Goal: Navigation & Orientation: Find specific page/section

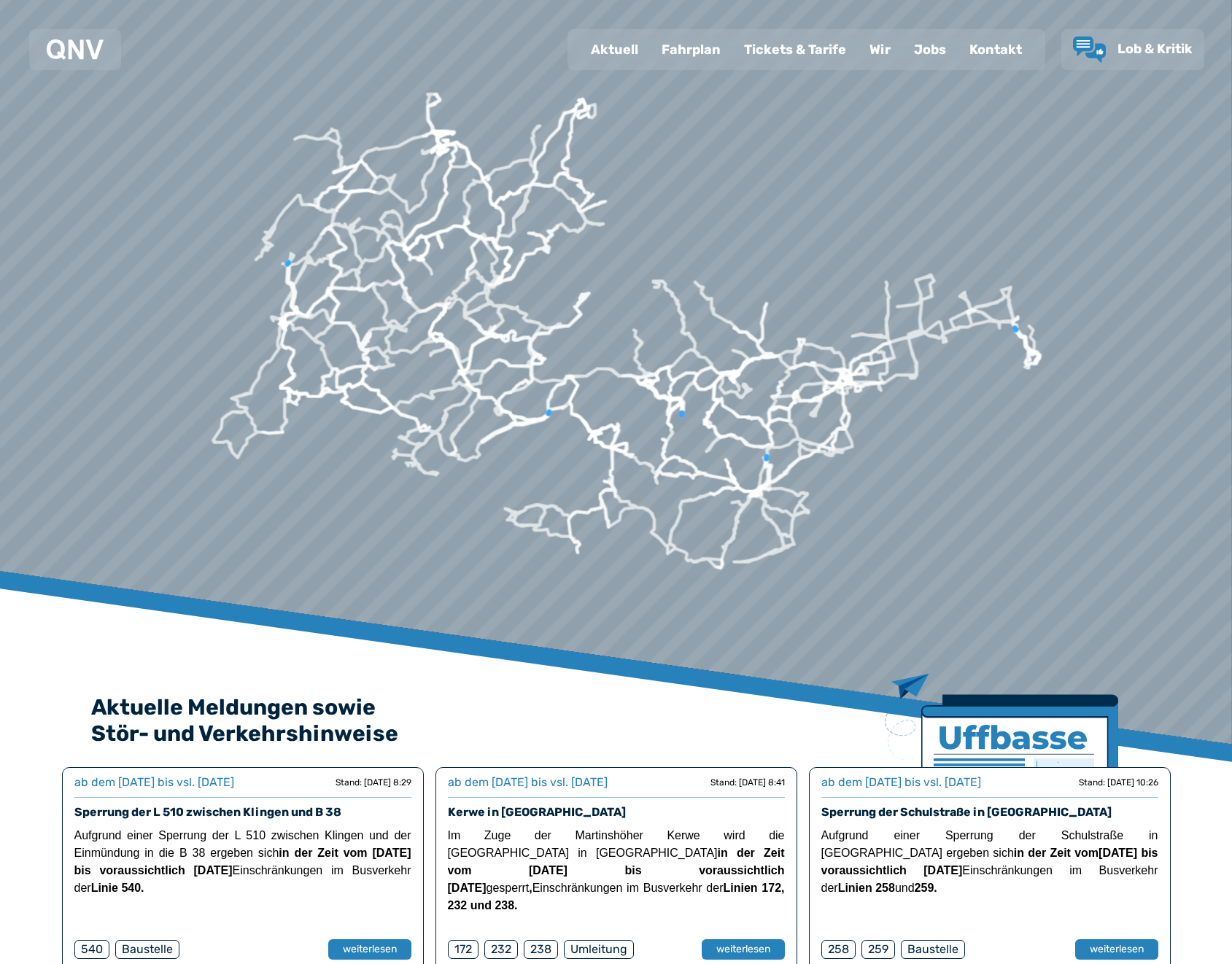
click at [680, 55] on div "Fahrplan" at bounding box center [690, 50] width 82 height 38
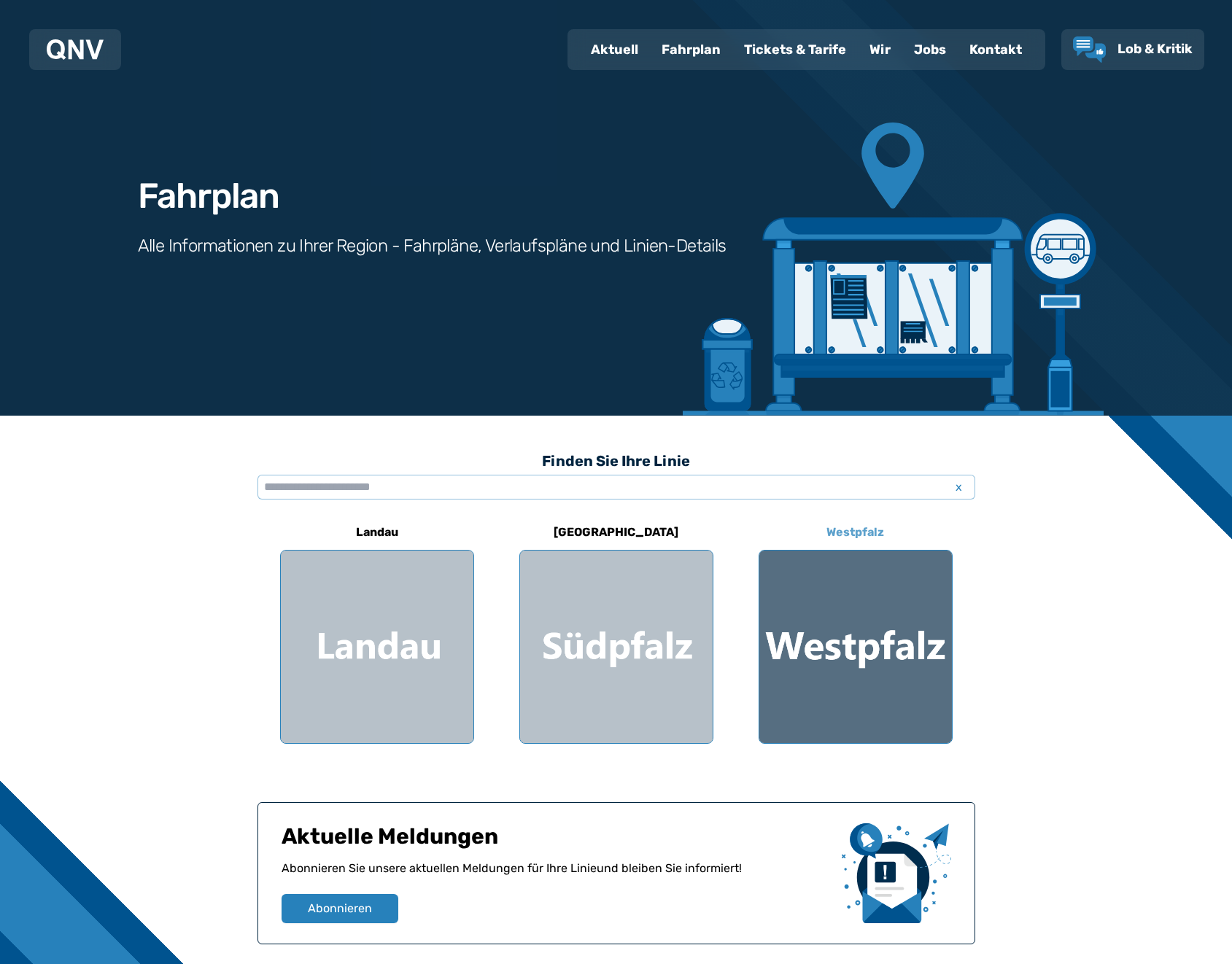
click at [822, 683] on div at bounding box center [855, 647] width 192 height 192
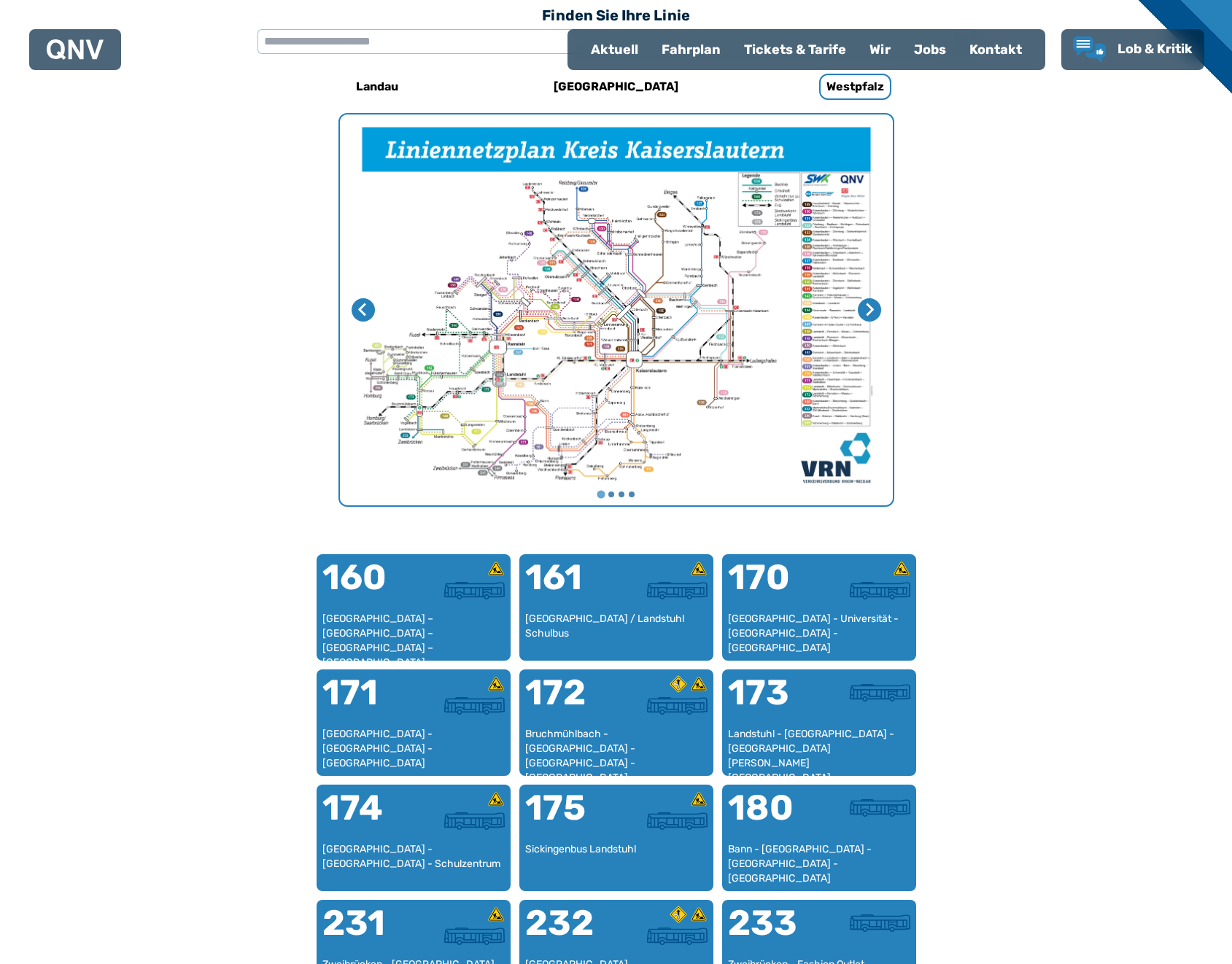
scroll to position [449, 0]
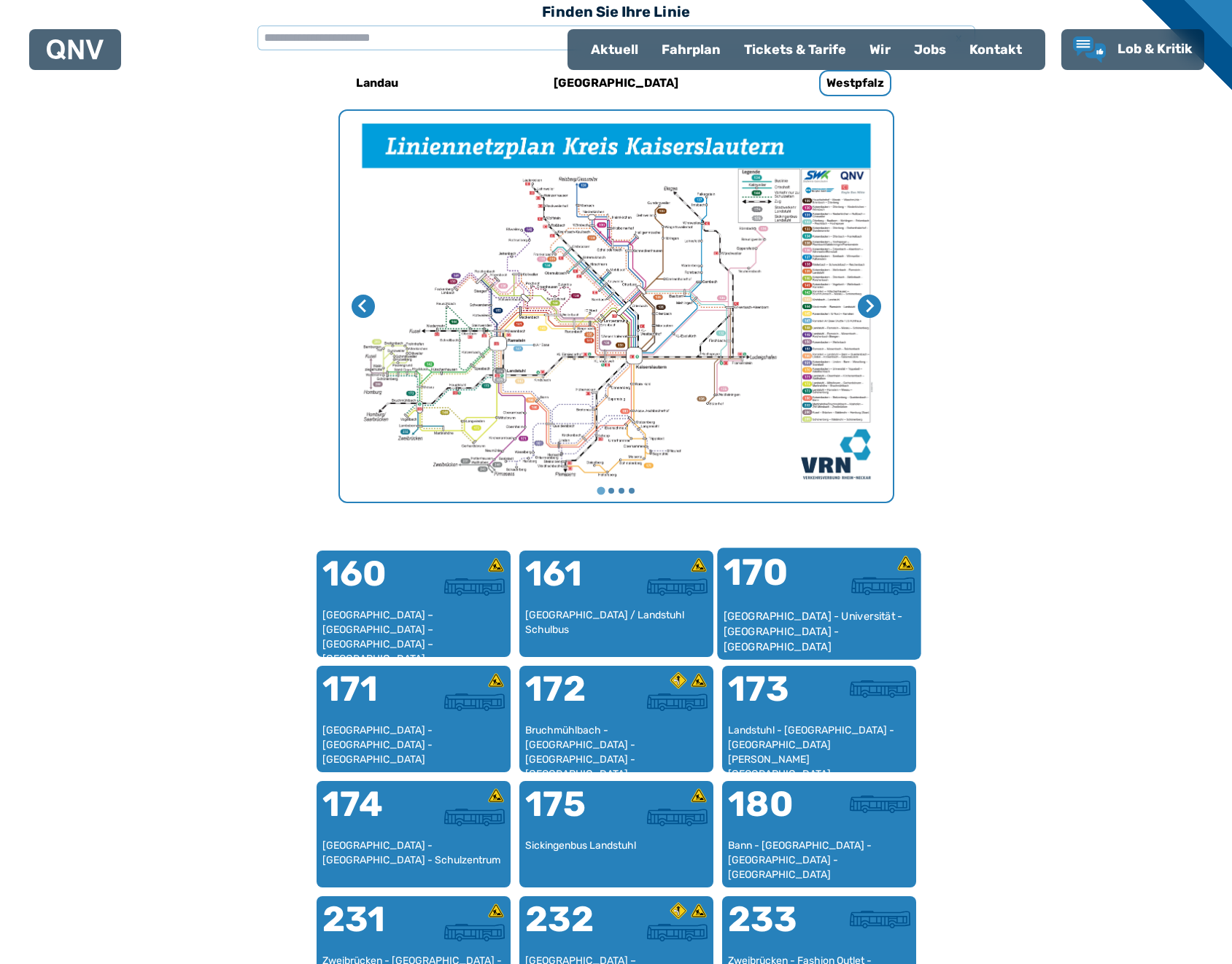
click at [799, 602] on div "170" at bounding box center [770, 581] width 95 height 55
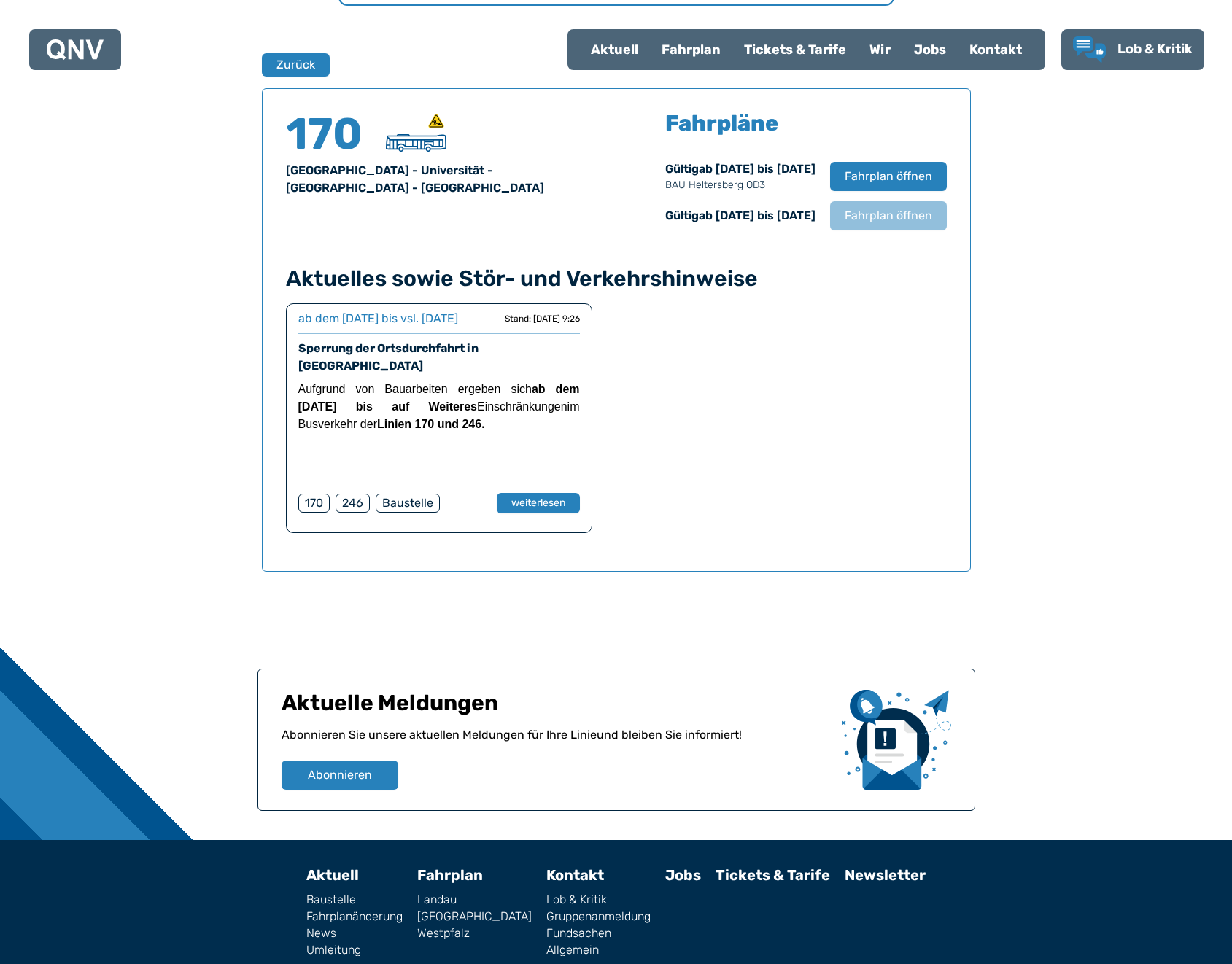
scroll to position [943, 0]
